Goal: Task Accomplishment & Management: Manage account settings

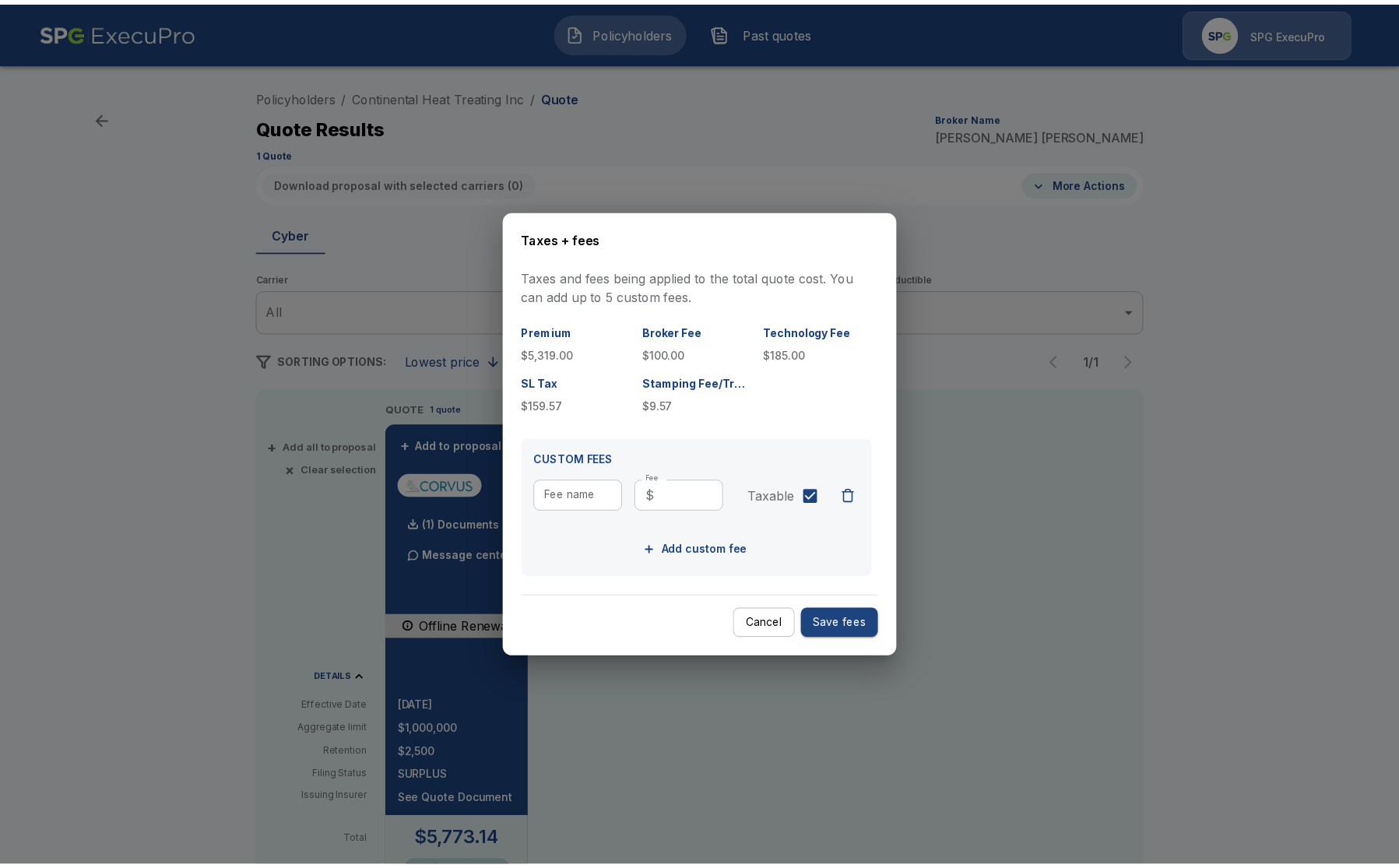
scroll to position [97, 0]
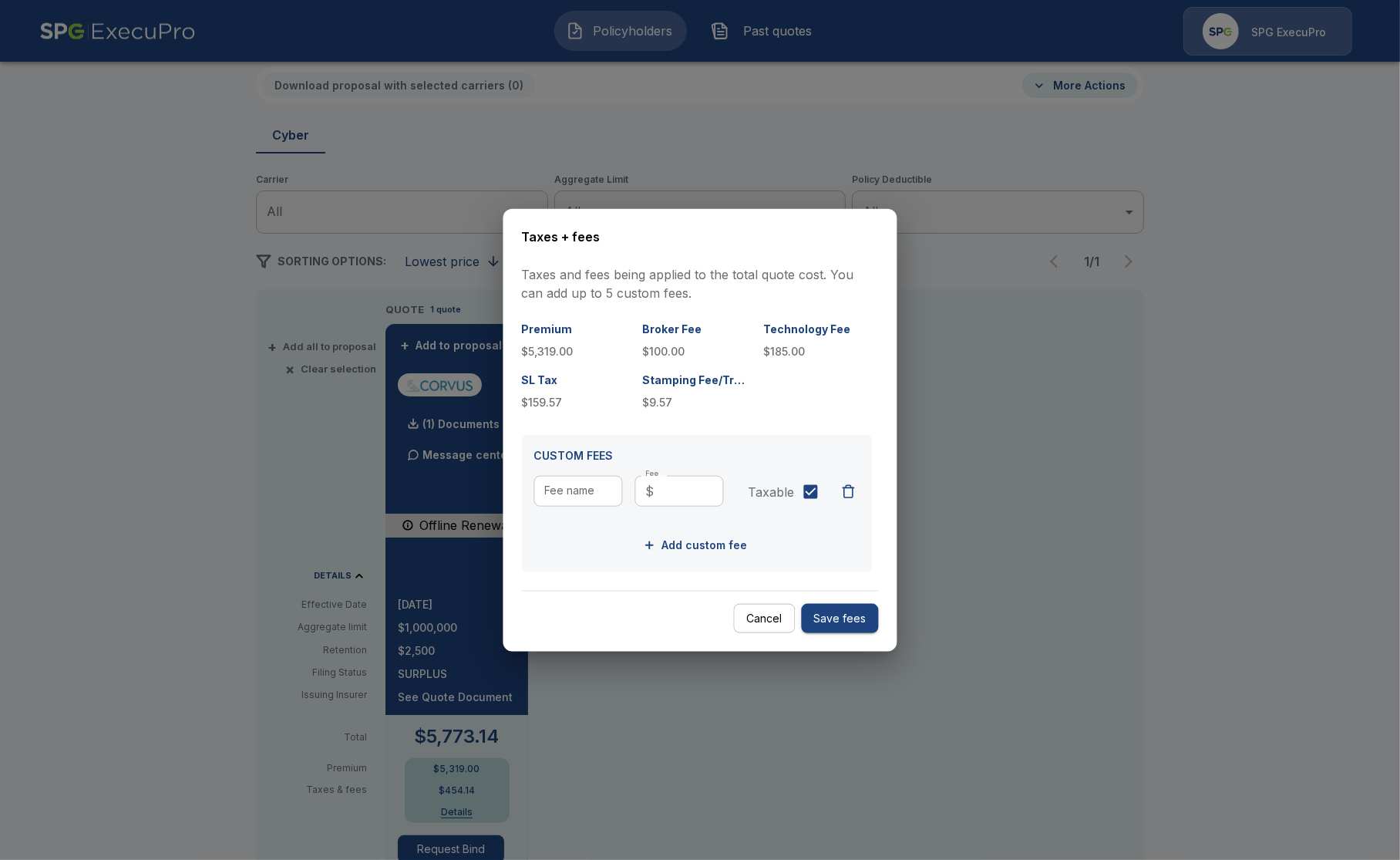
click at [186, 134] on div at bounding box center [700, 430] width 1400 height 860
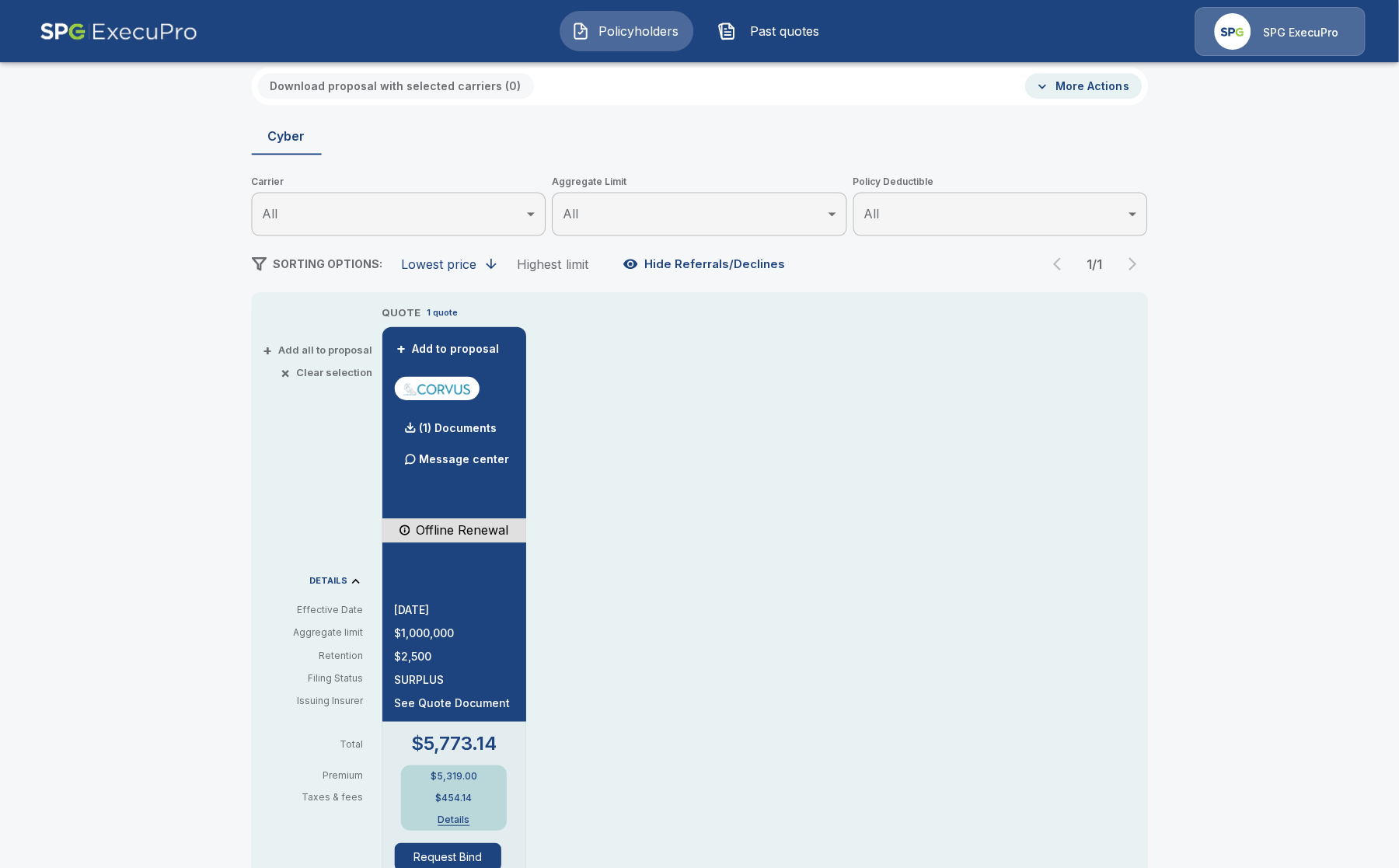
scroll to position [97, 0]
click at [466, 817] on button "Details" at bounding box center [455, 819] width 63 height 10
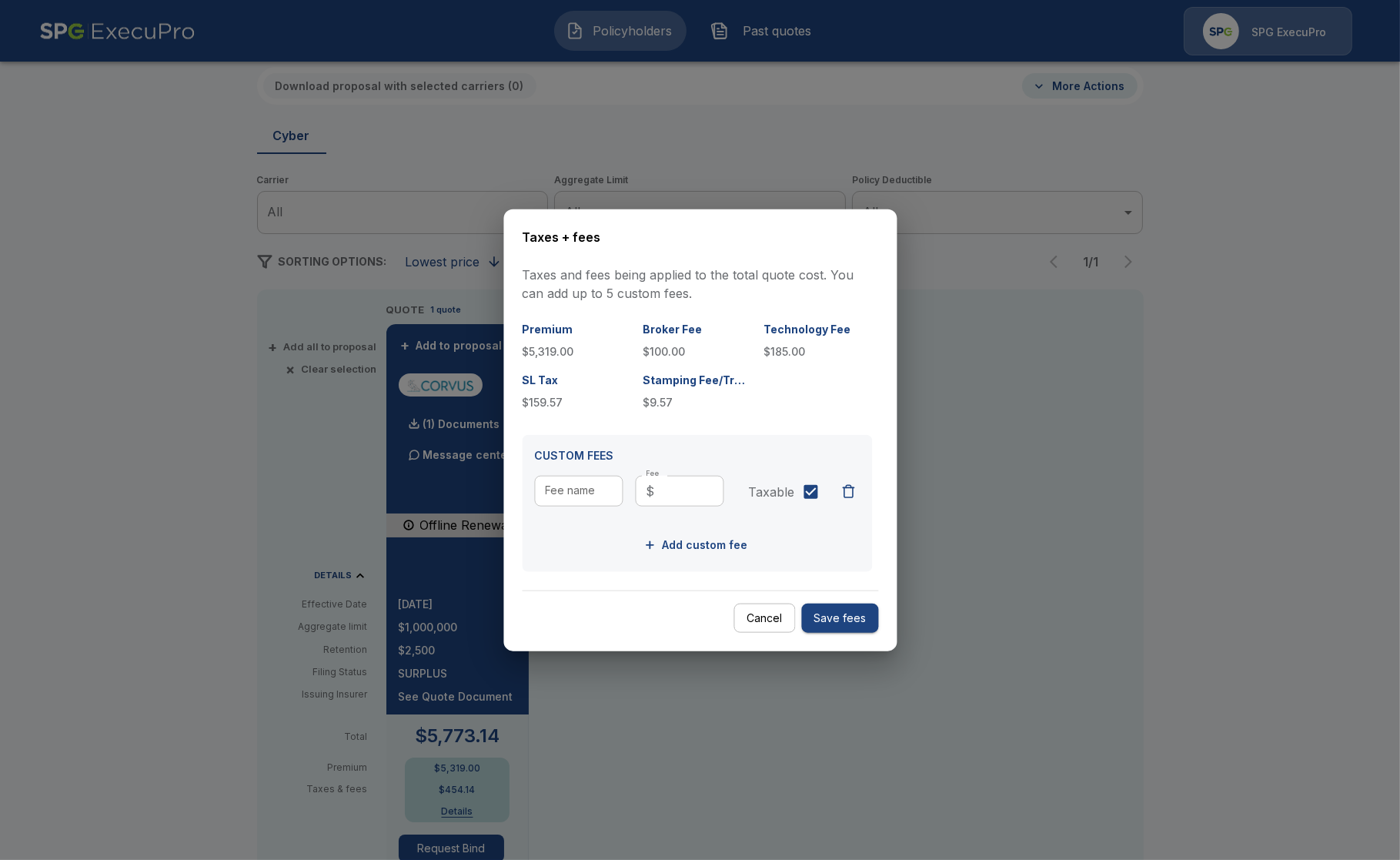
click at [545, 734] on div at bounding box center [700, 430] width 1400 height 860
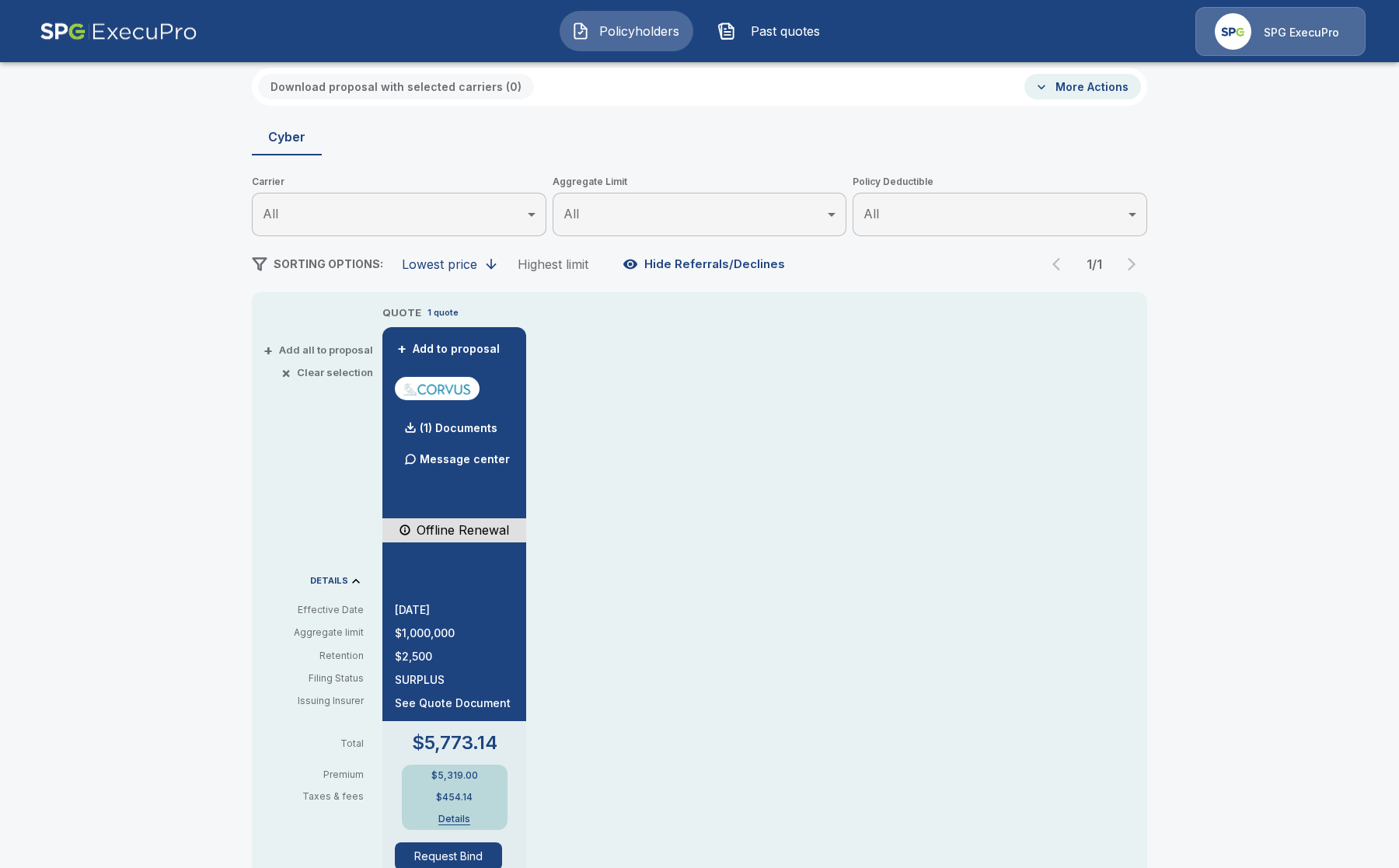
scroll to position [0, 0]
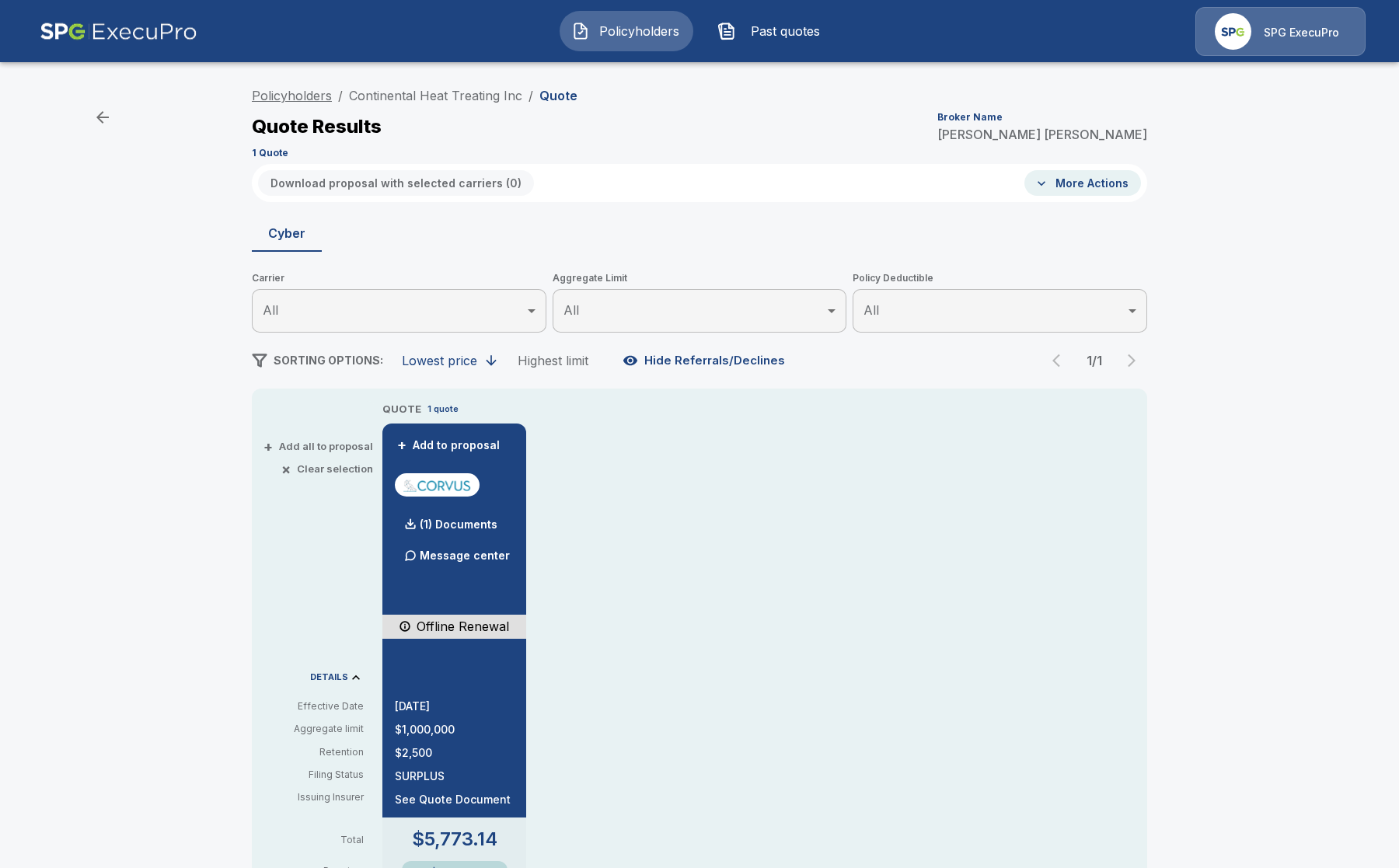
click at [302, 97] on link "Policyholders" at bounding box center [292, 96] width 80 height 16
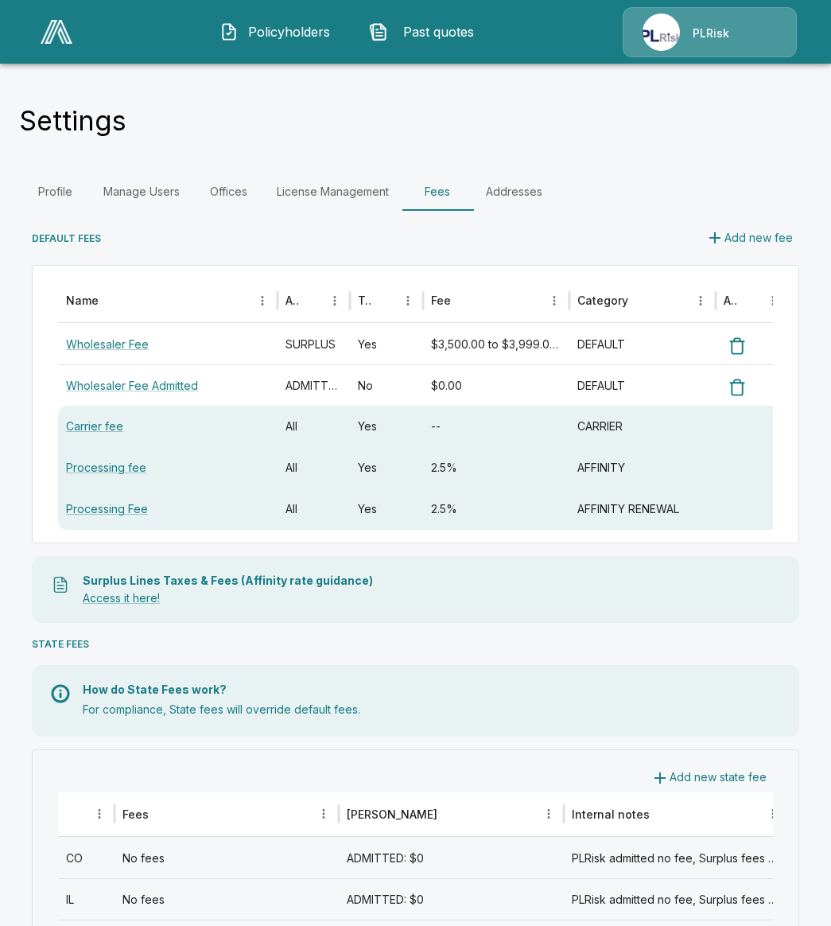
scroll to position [497, 0]
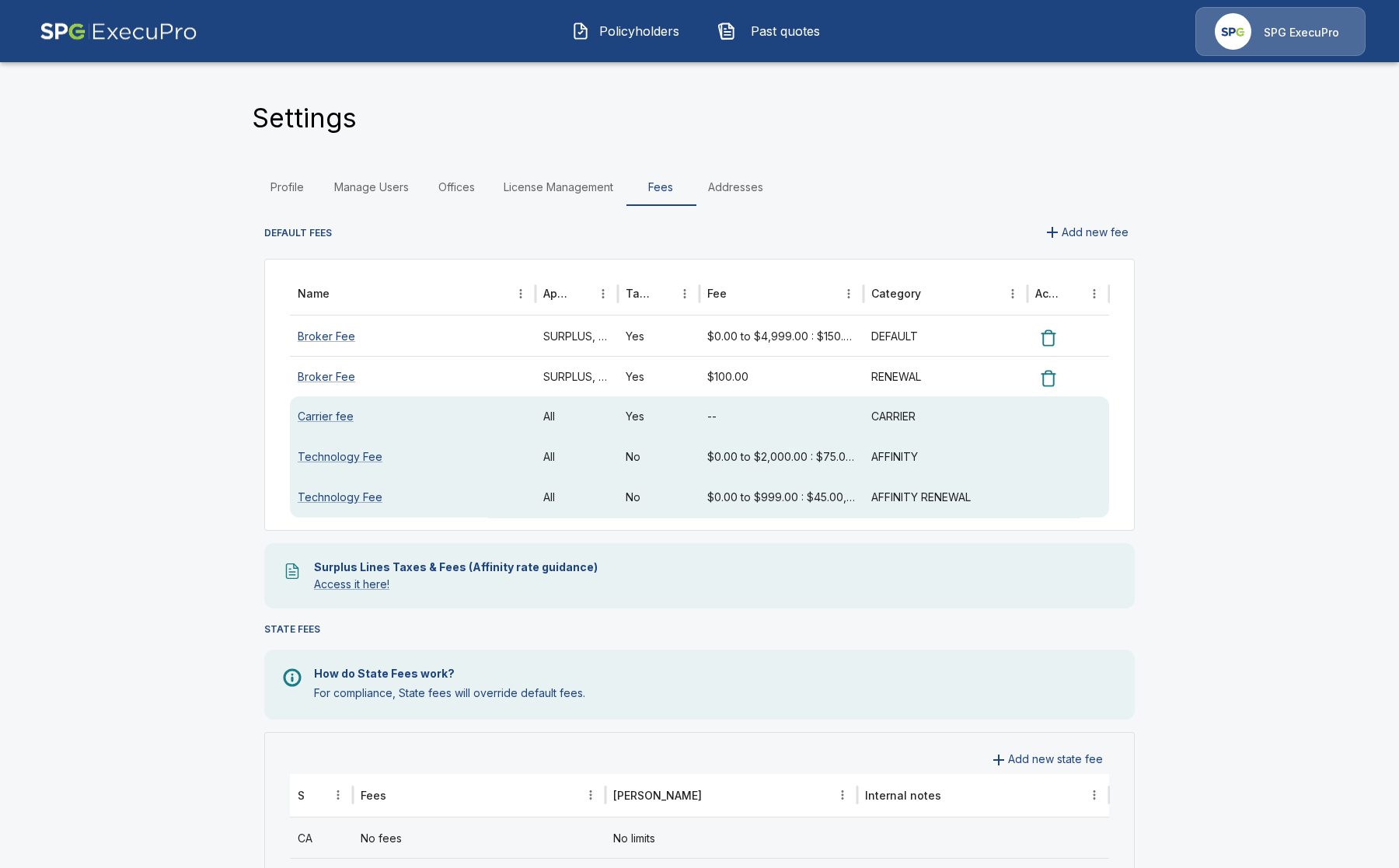
click at [594, 29] on button "Policyholders" at bounding box center [626, 30] width 134 height 40
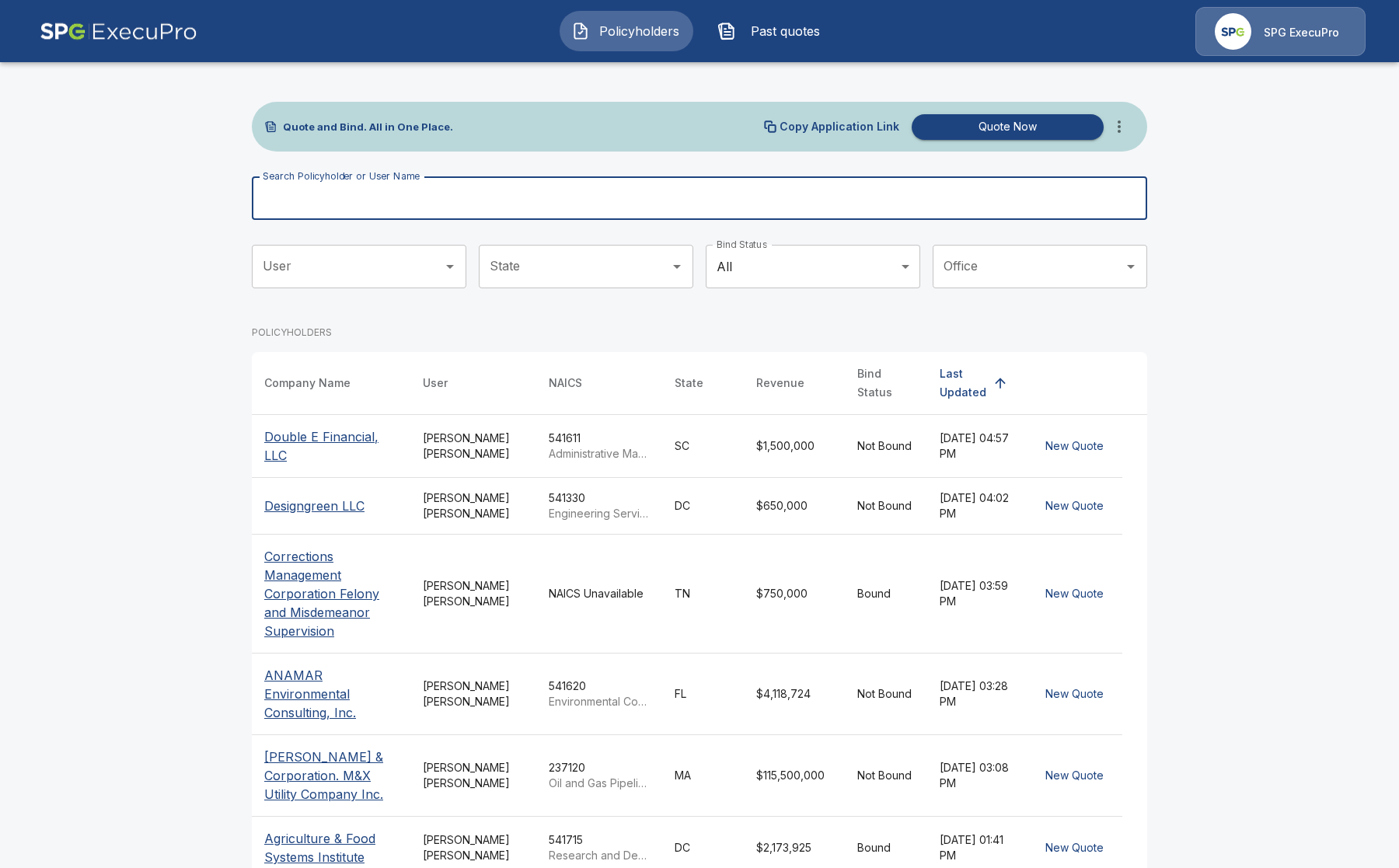
click at [400, 196] on input "Search Policyholder or User Name" at bounding box center [691, 197] width 878 height 44
type input "******"
click at [327, 427] on p "Double E Financial, LLC" at bounding box center [330, 446] width 134 height 37
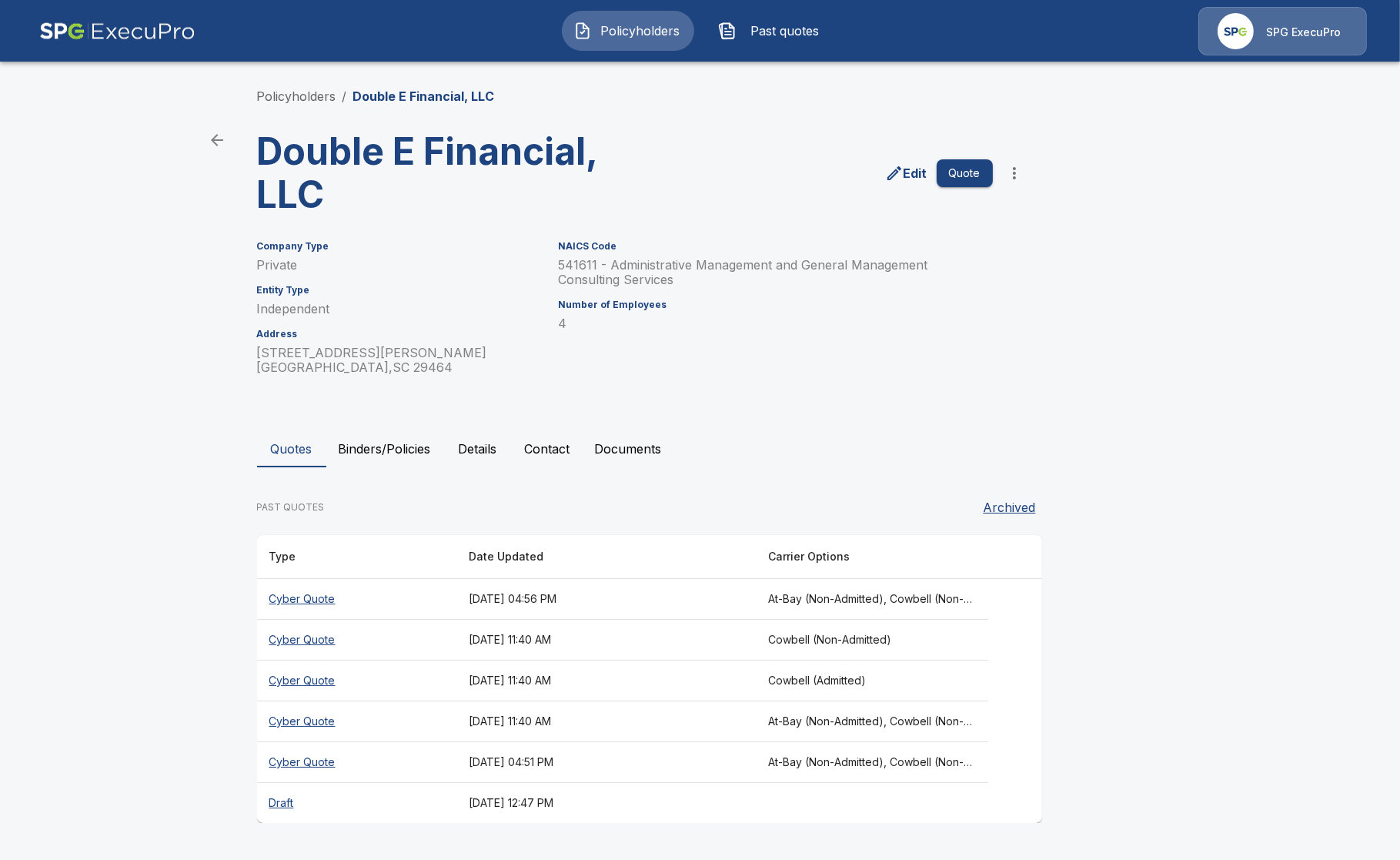
click at [317, 599] on th "Cyber Quote" at bounding box center [357, 599] width 199 height 41
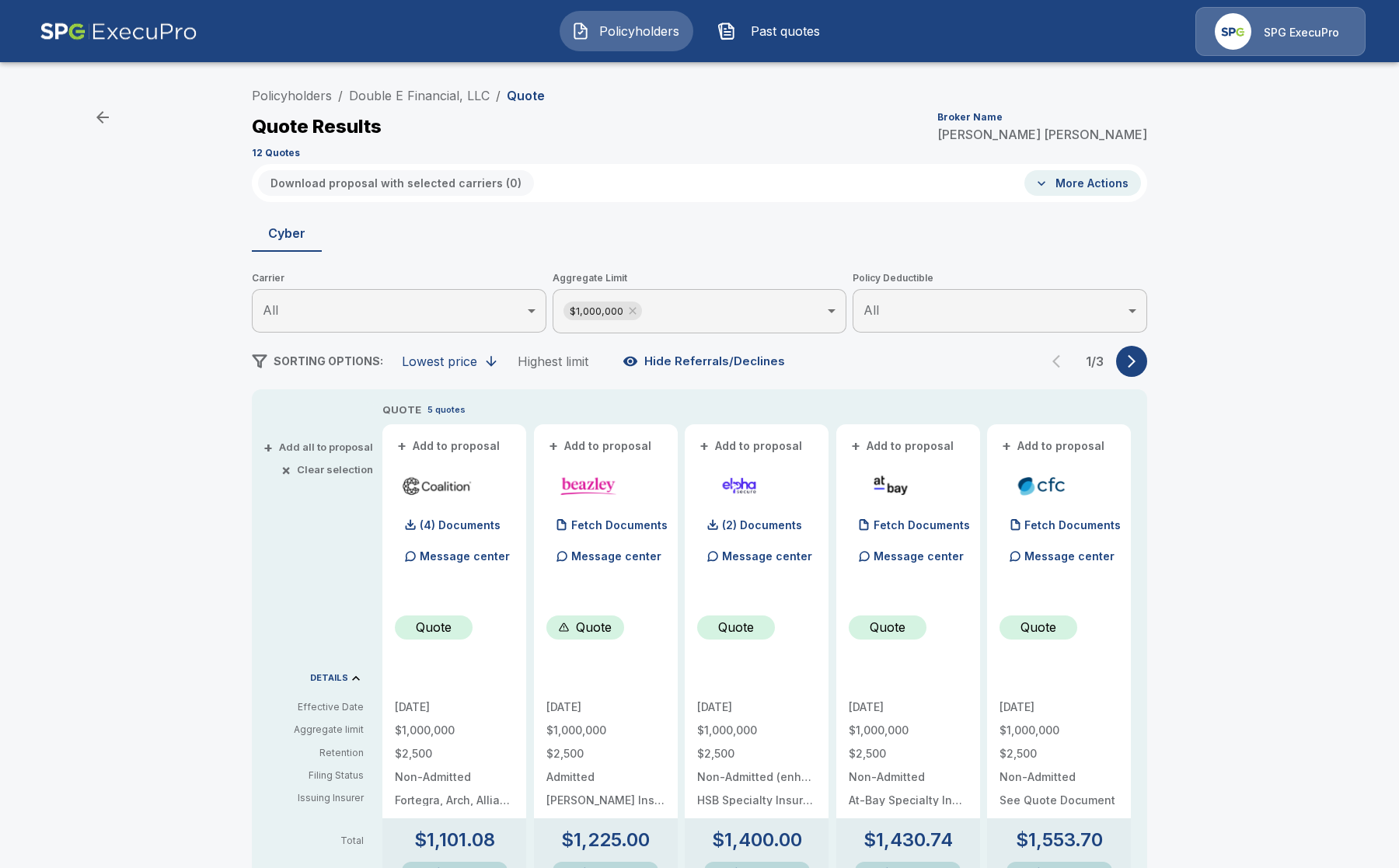
click at [1135, 362] on icon "button" at bounding box center [1132, 362] width 16 height 16
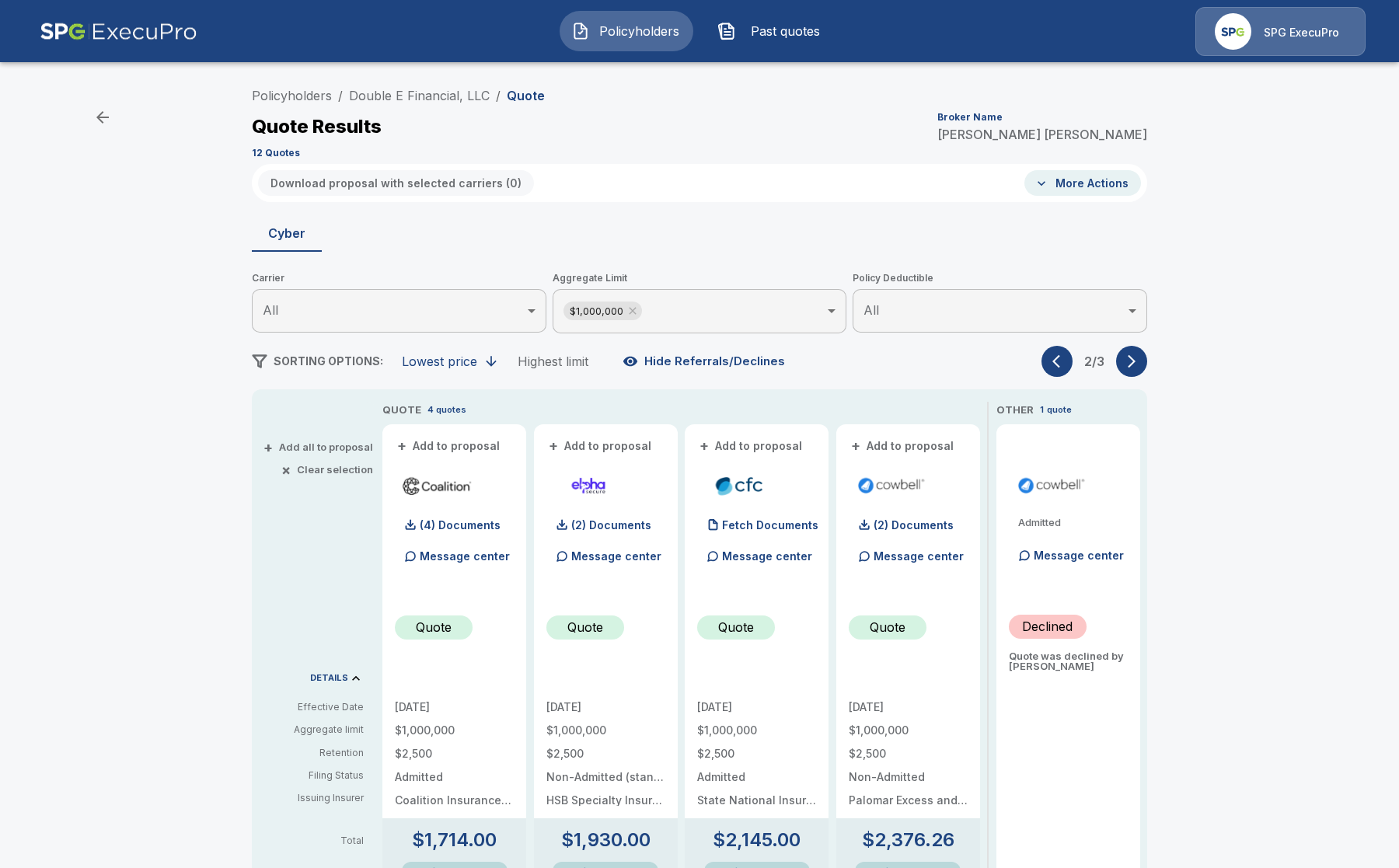
click at [1136, 360] on icon "button" at bounding box center [1132, 362] width 8 height 14
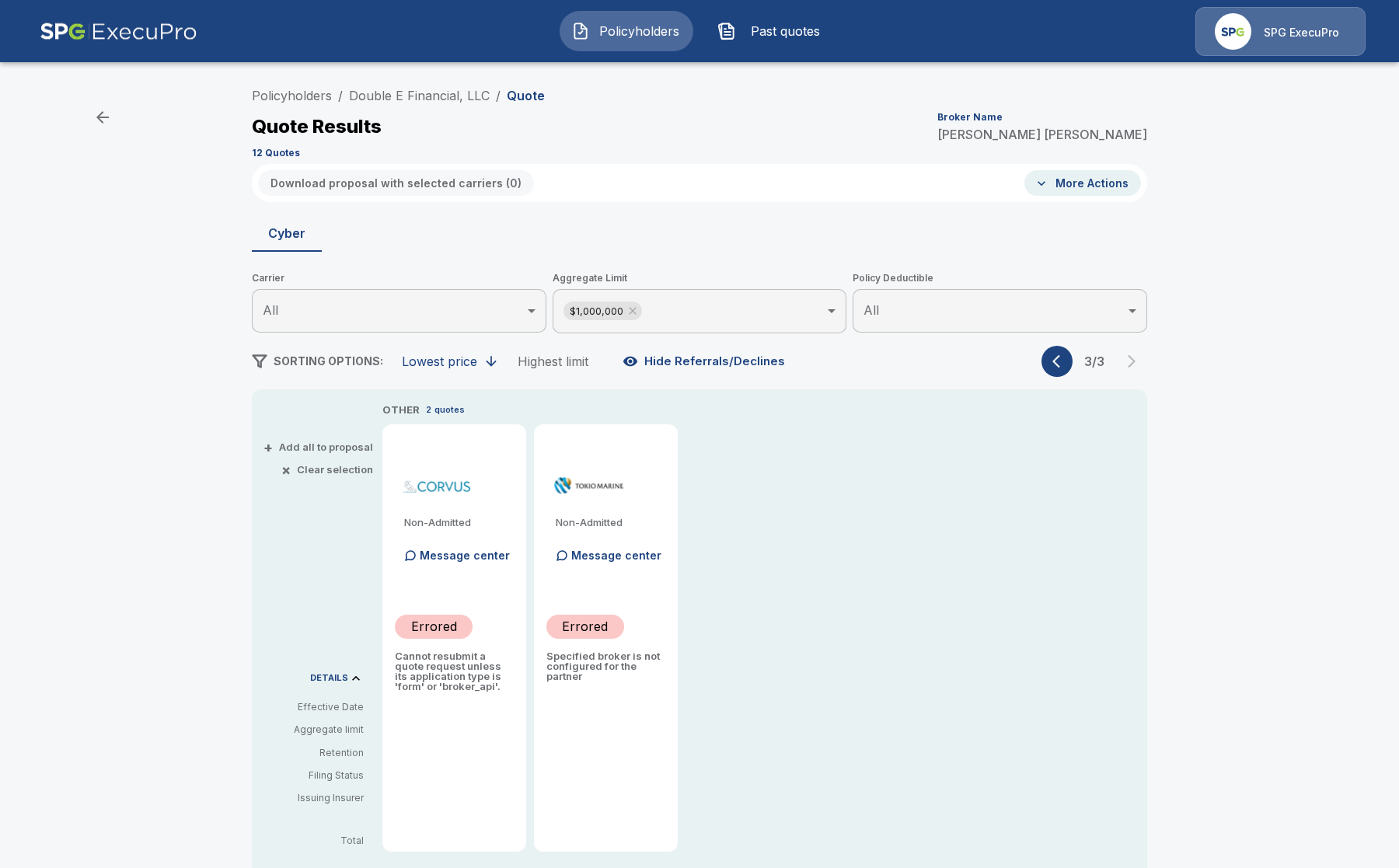
click at [1086, 369] on div "3 / 3" at bounding box center [1094, 362] width 106 height 31
click at [1068, 369] on icon "button" at bounding box center [1061, 362] width 16 height 16
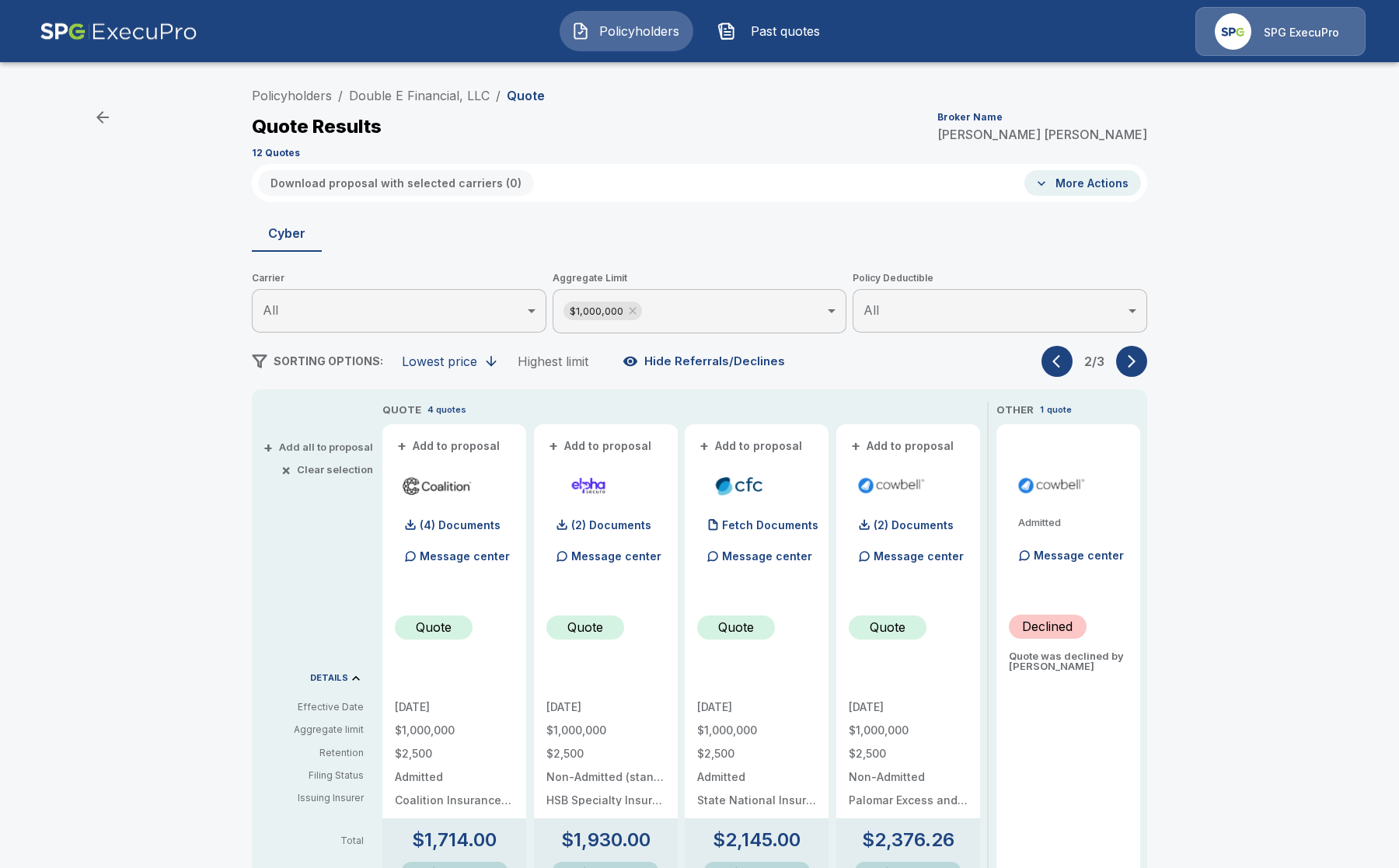
click at [1068, 369] on icon "button" at bounding box center [1061, 362] width 16 height 16
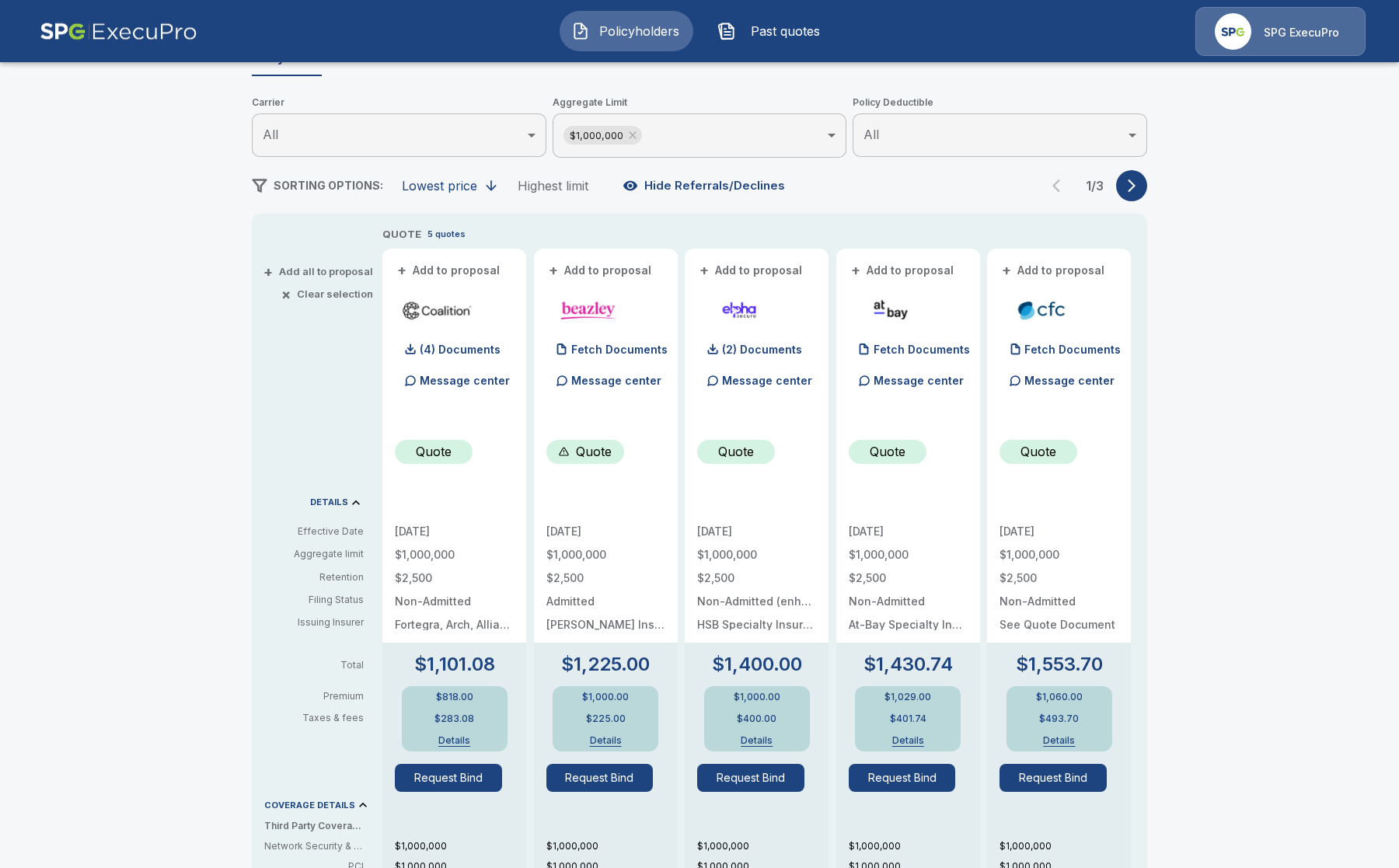
scroll to position [194, 0]
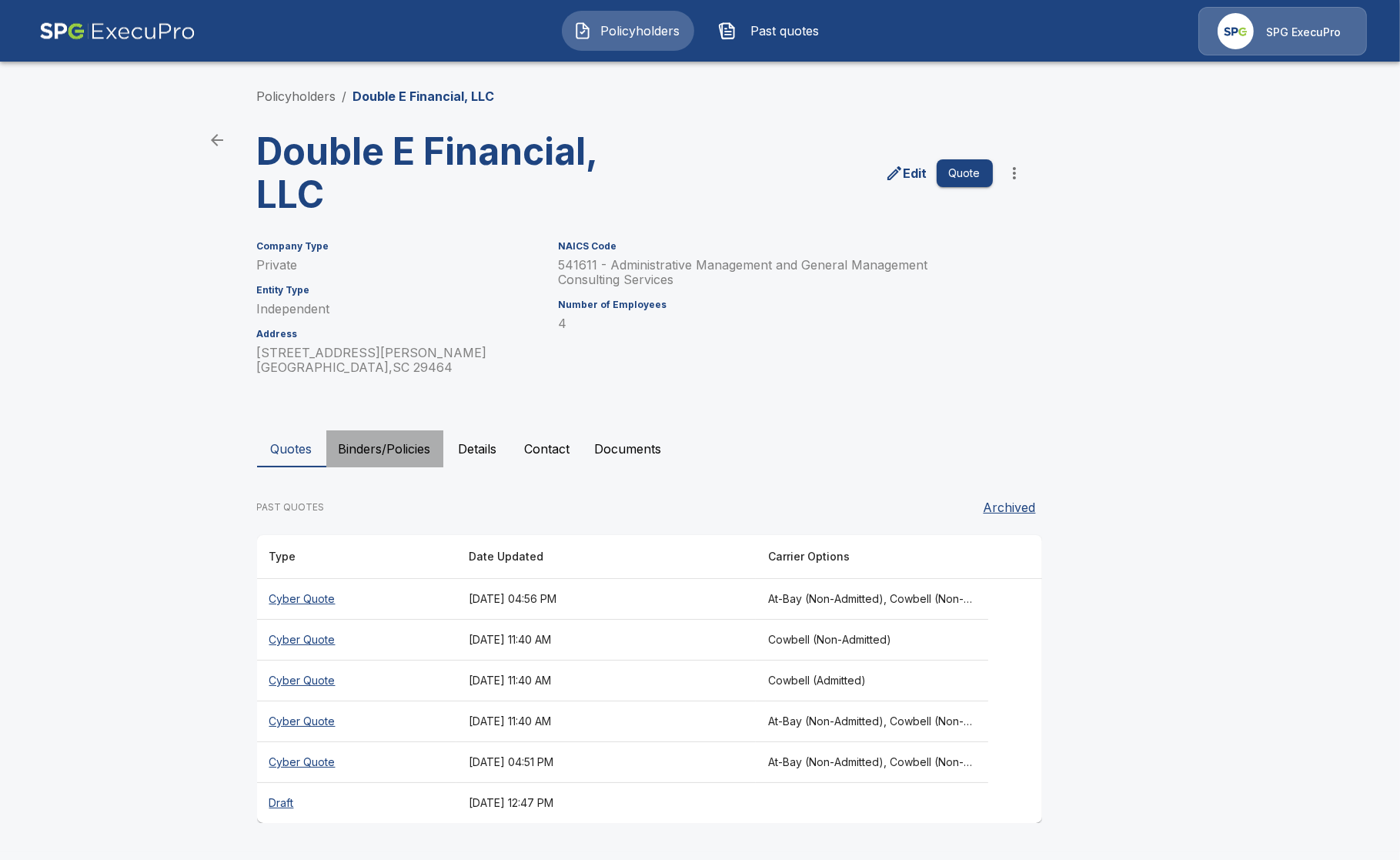
click at [358, 456] on button "Binders/Policies" at bounding box center [384, 448] width 117 height 37
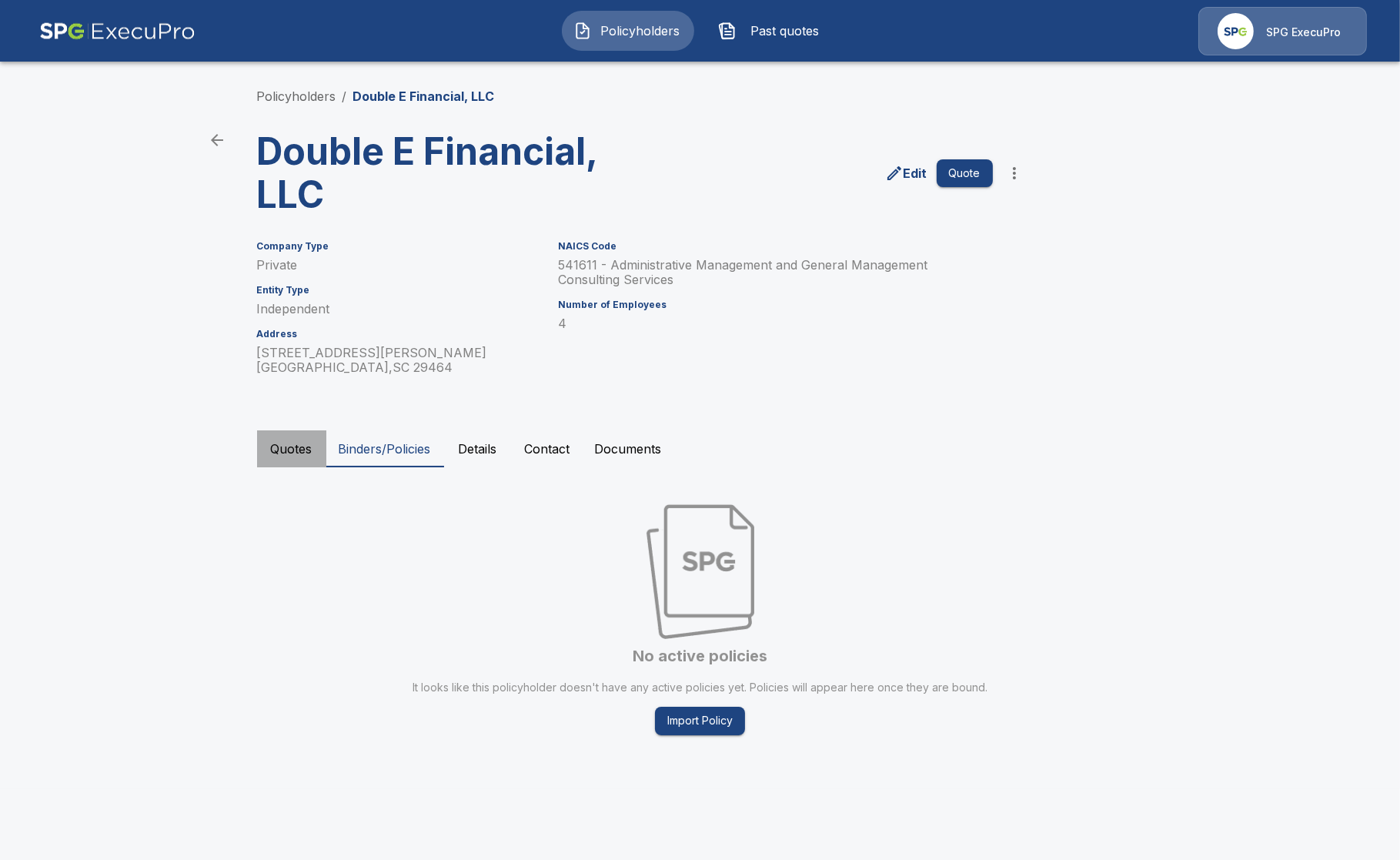
click at [302, 454] on button "Quotes" at bounding box center [292, 448] width 70 height 37
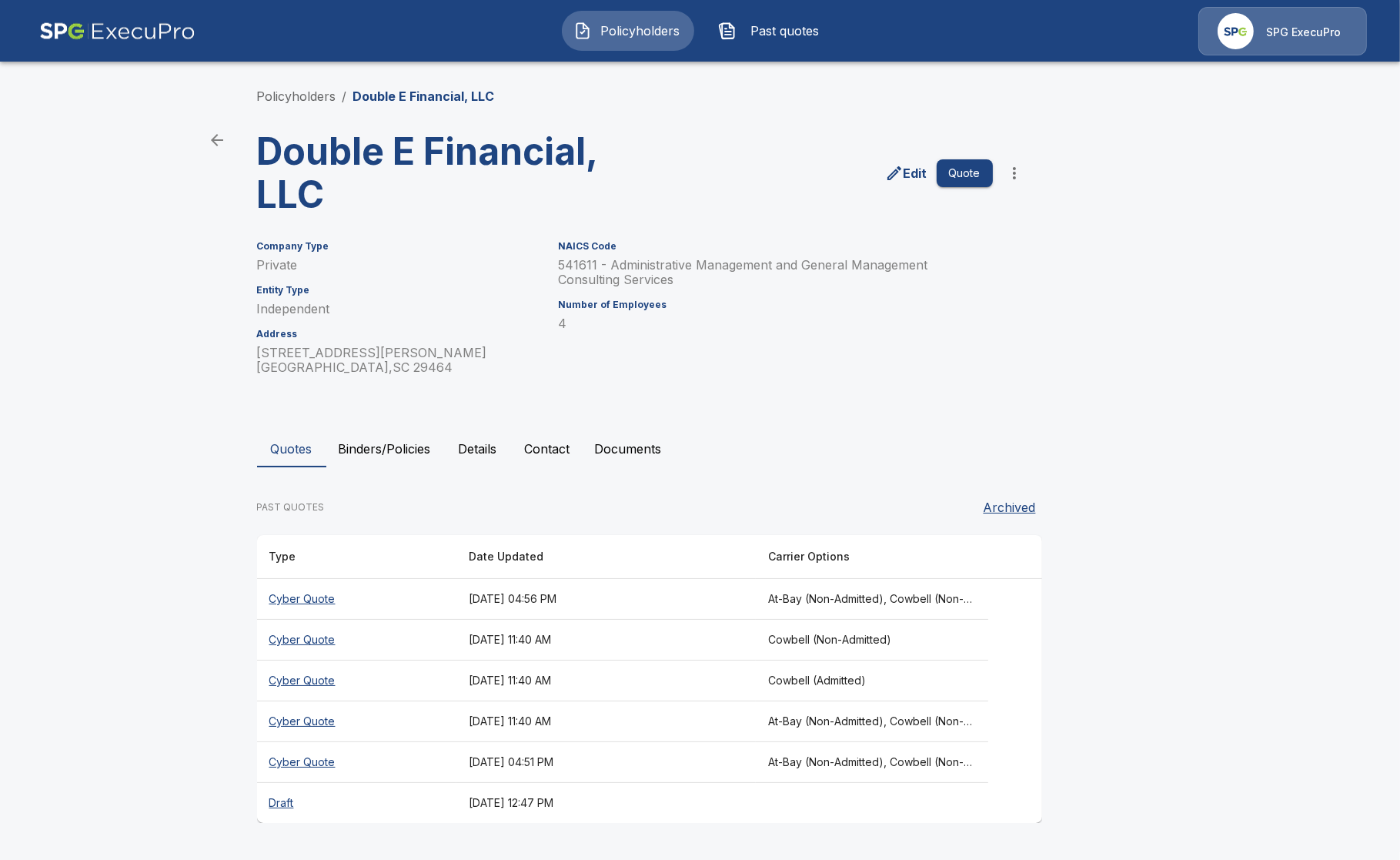
click at [316, 765] on th "Cyber Quote" at bounding box center [357, 762] width 199 height 41
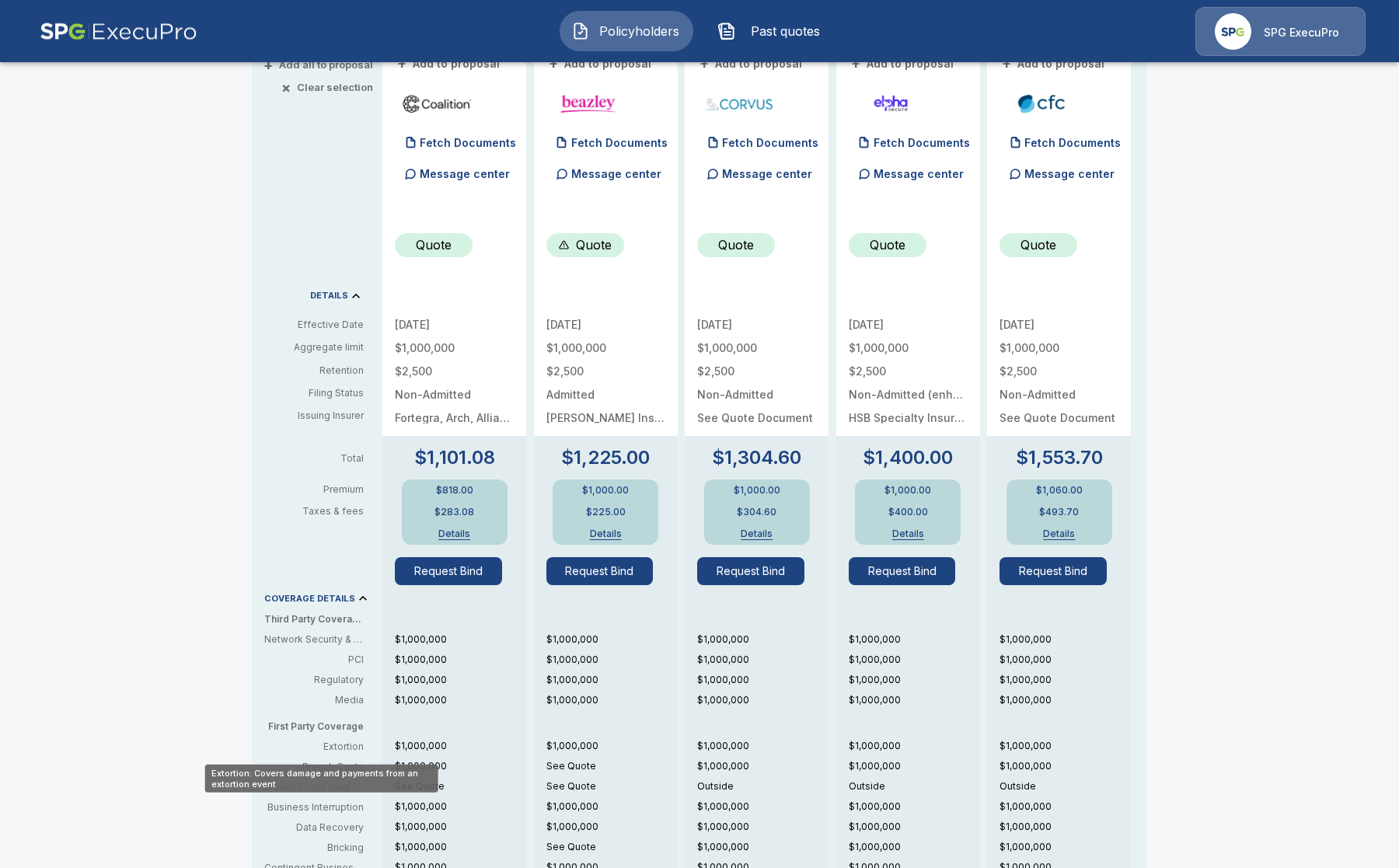
scroll to position [194, 0]
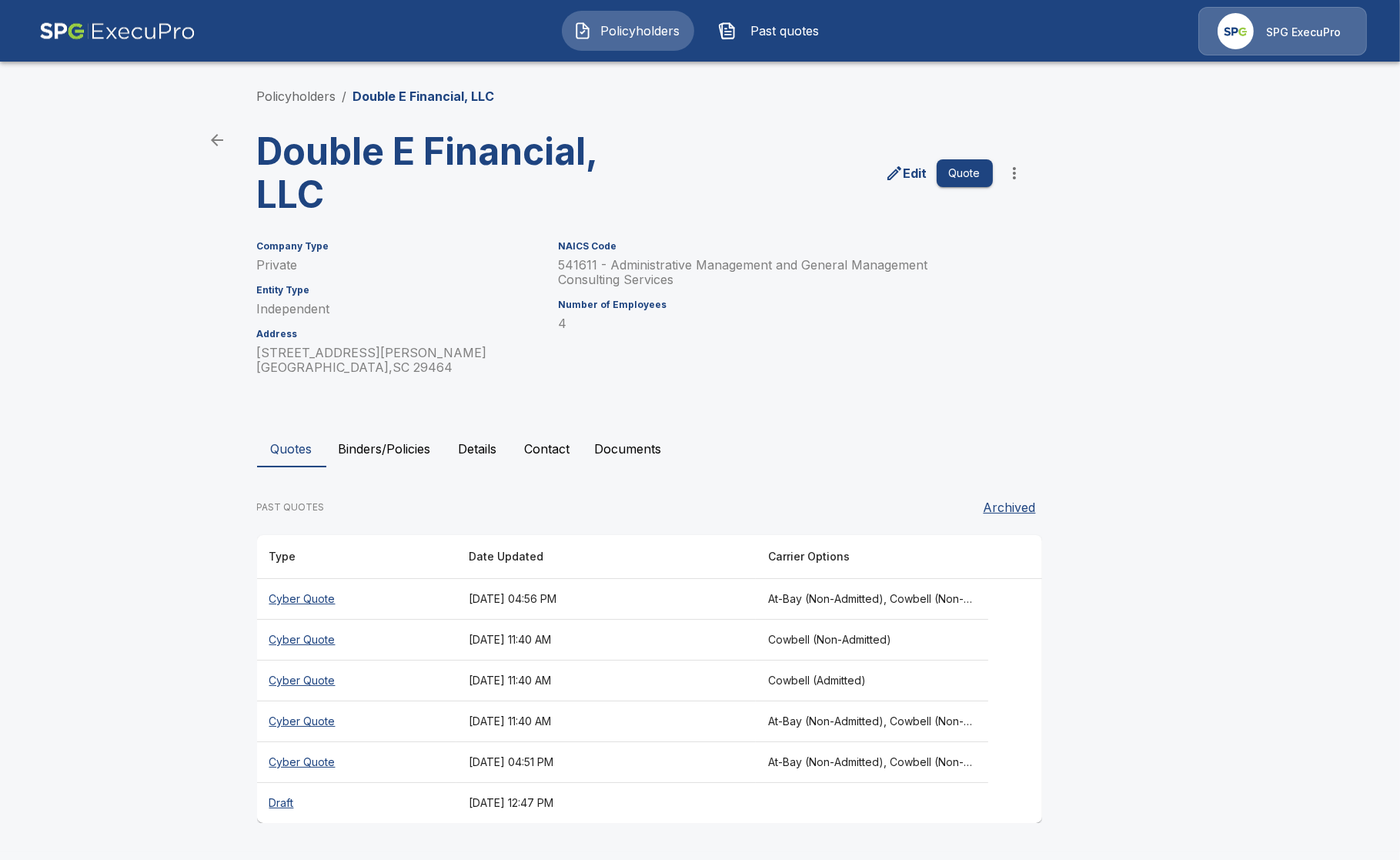
click at [313, 633] on th "Cyber Quote" at bounding box center [357, 640] width 199 height 41
click at [307, 606] on th "Cyber Quote" at bounding box center [357, 599] width 199 height 41
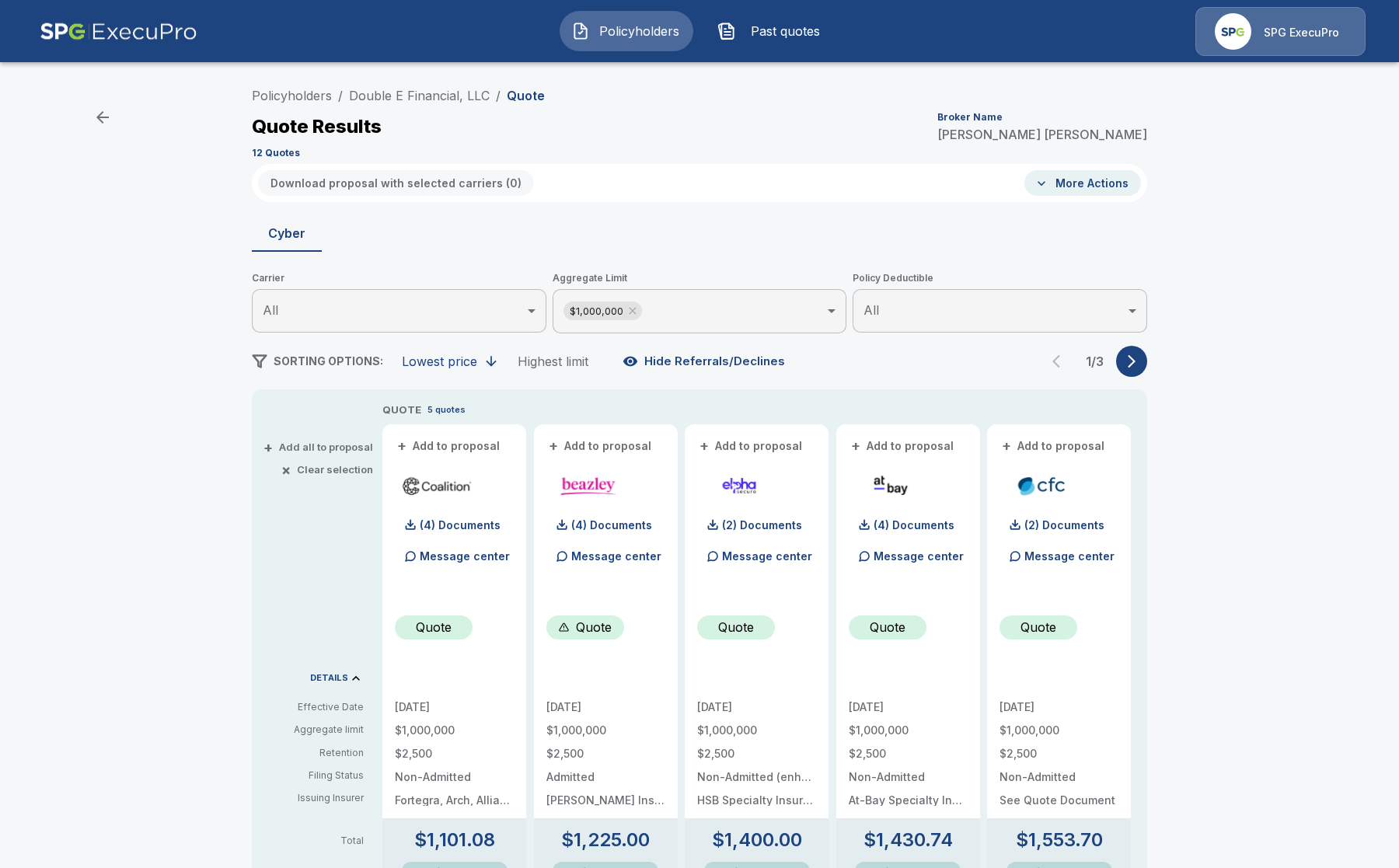
drag, startPoint x: 131, startPoint y: 193, endPoint x: 140, endPoint y: 186, distance: 11.4
click at [131, 193] on div "Policyholders / Double E Financial, LLC / Quote Quote Results Broker Name [PERS…" at bounding box center [699, 823] width 1399 height 1497
click at [913, 535] on div "(4) Documents" at bounding box center [901, 526] width 106 height 31
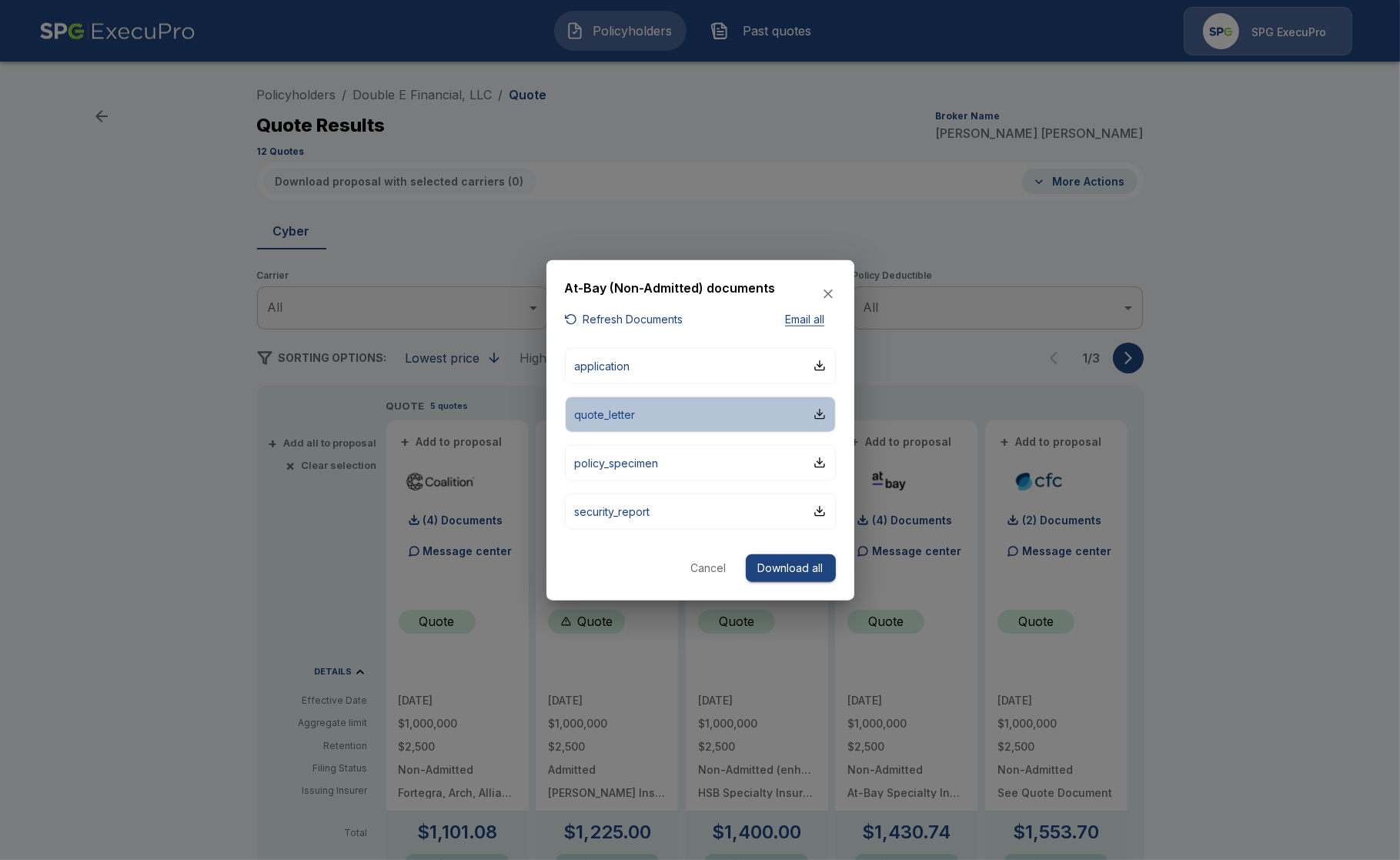
click at [656, 423] on button "quote_letter" at bounding box center [701, 414] width 271 height 36
